Goal: Task Accomplishment & Management: Manage account settings

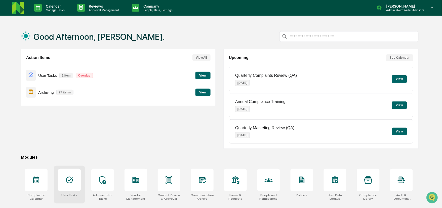
click at [75, 174] on div at bounding box center [69, 180] width 23 height 23
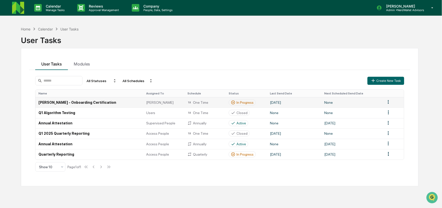
click at [183, 100] on td "Deana" at bounding box center [163, 102] width 41 height 10
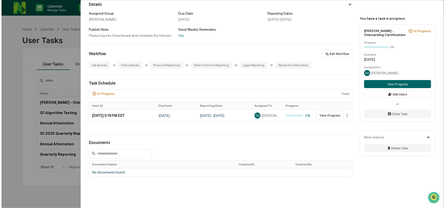
scroll to position [46, 0]
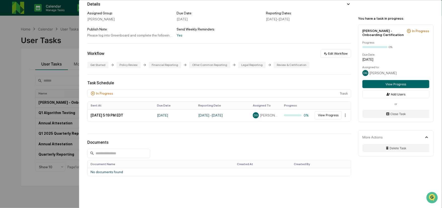
click at [367, 172] on div "User Tasks Deana - Onboarding Certification Deana - Onboarding Certification Ac…" at bounding box center [260, 91] width 363 height 275
click at [387, 82] on button "View Progress" at bounding box center [396, 84] width 67 height 8
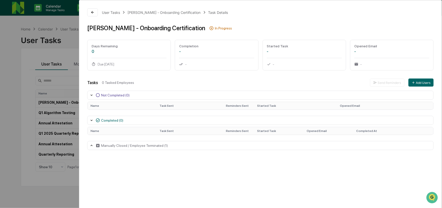
click at [179, 146] on div "Manually Closed / Employee Terminated (1)" at bounding box center [260, 145] width 347 height 9
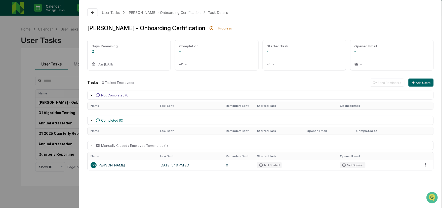
click at [59, 132] on div "User Tasks Deana - Onboarding Certification Task Details Deana - Onboarding Cer…" at bounding box center [221, 104] width 442 height 208
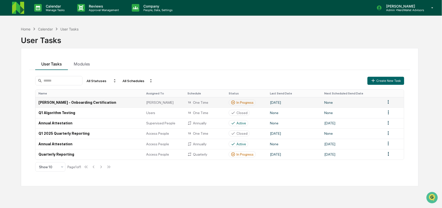
click at [89, 104] on td "Deana - Onboarding Certification" at bounding box center [89, 102] width 108 height 10
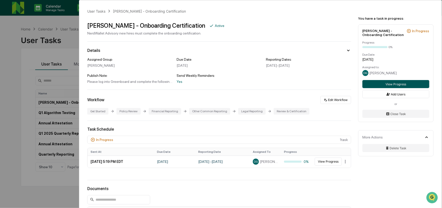
click at [397, 85] on button "View Progress" at bounding box center [396, 84] width 67 height 8
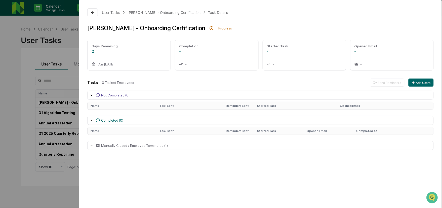
click at [415, 87] on div "Tasks 0 Tasked Employees Send Reminders Add Users Not Completed (0) Name Task S…" at bounding box center [260, 114] width 347 height 71
click at [419, 85] on button "Add Users" at bounding box center [421, 83] width 25 height 8
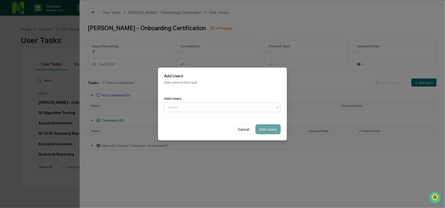
click at [217, 111] on div "Add Users option , selected. Select is focused ,type to refine list, press Down…" at bounding box center [222, 105] width 129 height 28
click at [215, 105] on div at bounding box center [220, 107] width 105 height 5
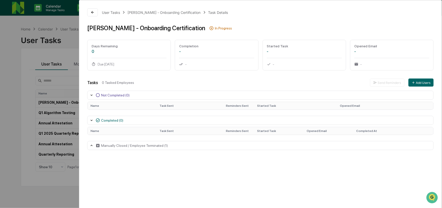
click at [166, 147] on div "Manually Closed / Employee Terminated (1)" at bounding box center [260, 145] width 347 height 9
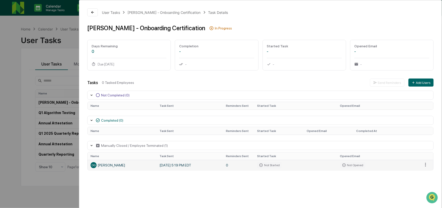
click at [185, 165] on td "September 25, 2025 5:19 PM EDT" at bounding box center [190, 165] width 66 height 10
click at [427, 164] on html "Calendar Manage Tasks Reviews Approval Management Company People, Data, Setting…" at bounding box center [221, 104] width 442 height 208
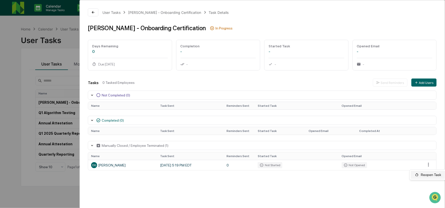
click at [428, 174] on div "Reopen Task" at bounding box center [428, 175] width 34 height 8
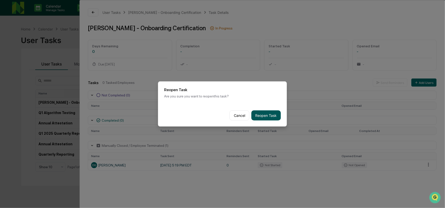
click at [263, 113] on button "Reopen Task" at bounding box center [265, 116] width 29 height 10
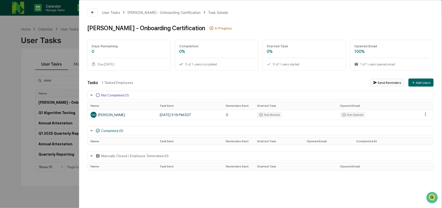
click at [393, 84] on button "Send Reminders" at bounding box center [387, 83] width 34 height 8
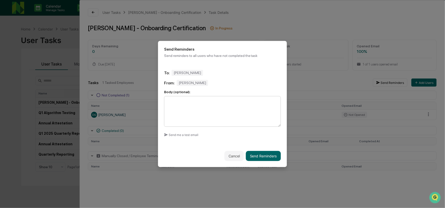
click at [201, 110] on textarea at bounding box center [222, 111] width 117 height 31
type textarea "**********"
click at [253, 156] on button "Send Reminders" at bounding box center [263, 156] width 35 height 10
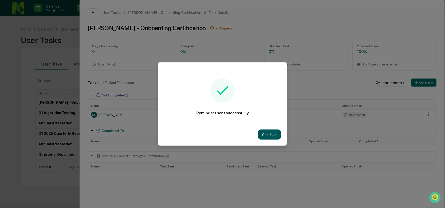
click at [258, 135] on button "Continue" at bounding box center [269, 135] width 23 height 10
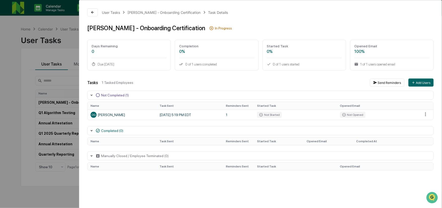
click at [55, 37] on div "User Tasks Deana - Onboarding Certification Task Details Deana - Onboarding Cer…" at bounding box center [221, 104] width 442 height 208
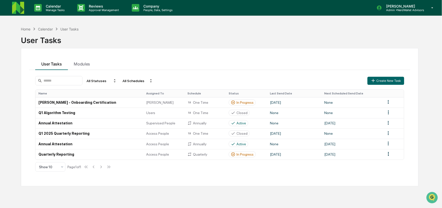
click at [7, 4] on div "Calendar Manage Tasks Reviews Approval Management Company People, Data, Setting…" at bounding box center [221, 8] width 442 height 16
click at [13, 8] on img at bounding box center [18, 8] width 12 height 12
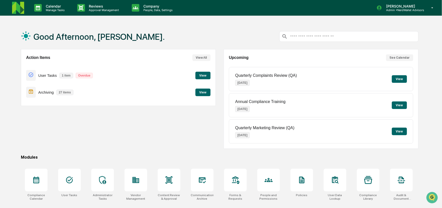
click at [88, 108] on div "Action Items View All User Tasks 1 item Overdue View Archiving 27 items View" at bounding box center [118, 99] width 195 height 100
